Goal: Task Accomplishment & Management: Complete application form

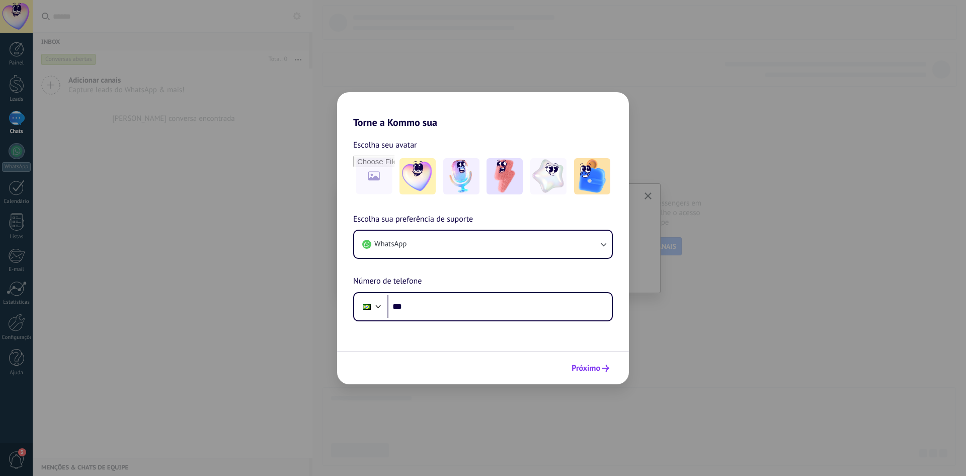
click at [579, 365] on span "Próximo" at bounding box center [586, 367] width 29 height 7
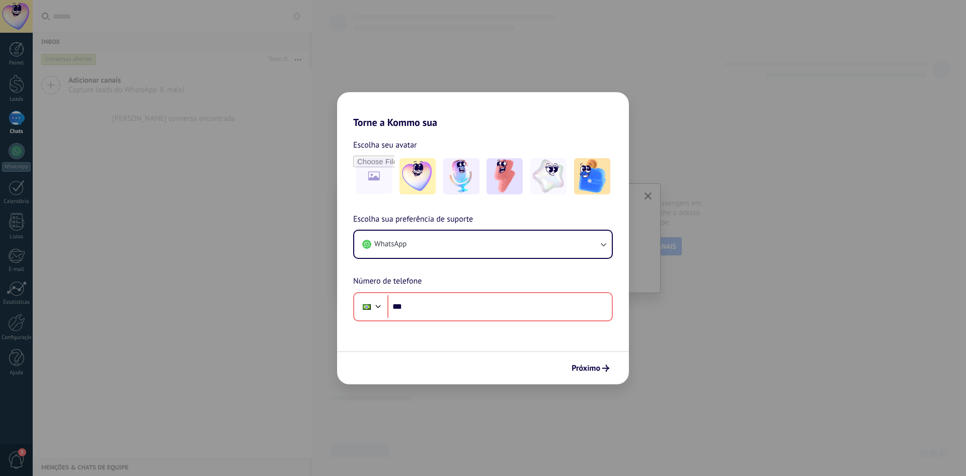
click at [704, 152] on div "Torne a Kommo sua Escolha seu avatar Escolha sua preferência de suporte WhatsAp…" at bounding box center [483, 238] width 966 height 476
drag, startPoint x: 585, startPoint y: 72, endPoint x: 549, endPoint y: 65, distance: 35.8
click at [584, 71] on div "Torne a Kommo sua Escolha seu avatar Escolha sua preferência de suporte WhatsAp…" at bounding box center [483, 238] width 966 height 476
click at [208, 53] on div "Torne a Kommo sua Escolha seu avatar Escolha sua preferência de suporte WhatsAp…" at bounding box center [483, 238] width 966 height 476
drag, startPoint x: 89, startPoint y: 56, endPoint x: 36, endPoint y: 59, distance: 53.0
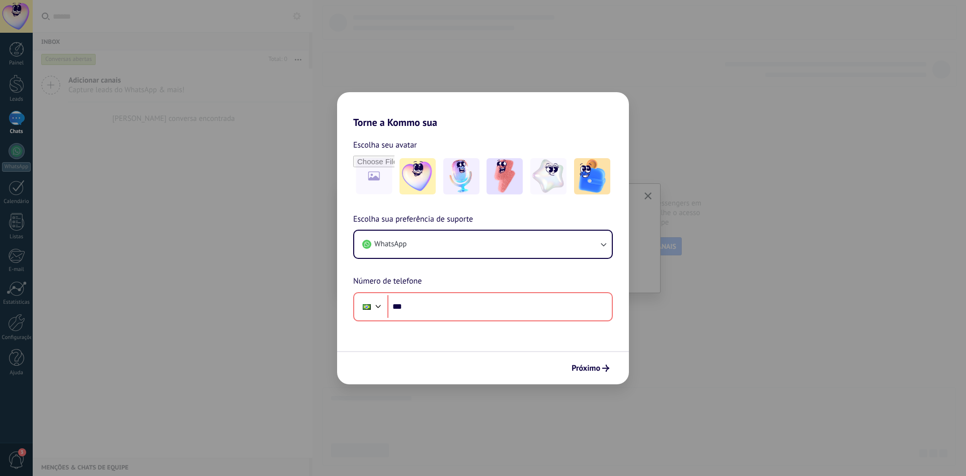
click at [84, 57] on div "Torne a Kommo sua Escolha seu avatar Escolha sua preferência de suporte WhatsAp…" at bounding box center [483, 238] width 966 height 476
click at [11, 58] on div "Torne a Kommo sua Escolha seu avatar Escolha sua preferência de suporte WhatsAp…" at bounding box center [483, 238] width 966 height 476
click at [6, 56] on div "Torne a Kommo sua Escolha seu avatar Escolha sua preferência de suporte WhatsAp…" at bounding box center [483, 238] width 966 height 476
click at [5, 85] on div "Torne a Kommo sua Escolha seu avatar Escolha sua preferência de suporte WhatsAp…" at bounding box center [483, 238] width 966 height 476
click at [0, 164] on div "Torne a Kommo sua Escolha seu avatar Escolha sua preferência de suporte WhatsAp…" at bounding box center [483, 238] width 966 height 476
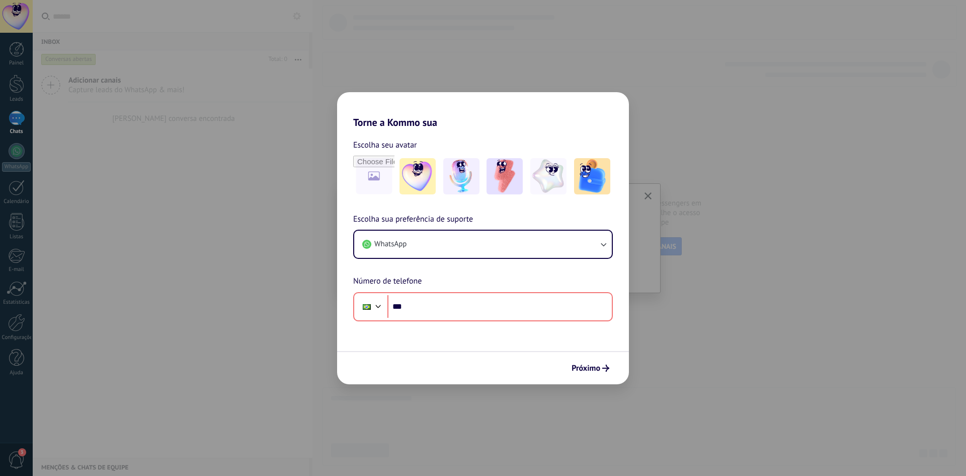
click at [25, 196] on div "Torne a Kommo sua Escolha seu avatar Escolha sua preferência de suporte WhatsAp…" at bounding box center [483, 238] width 966 height 476
